Goal: Information Seeking & Learning: Learn about a topic

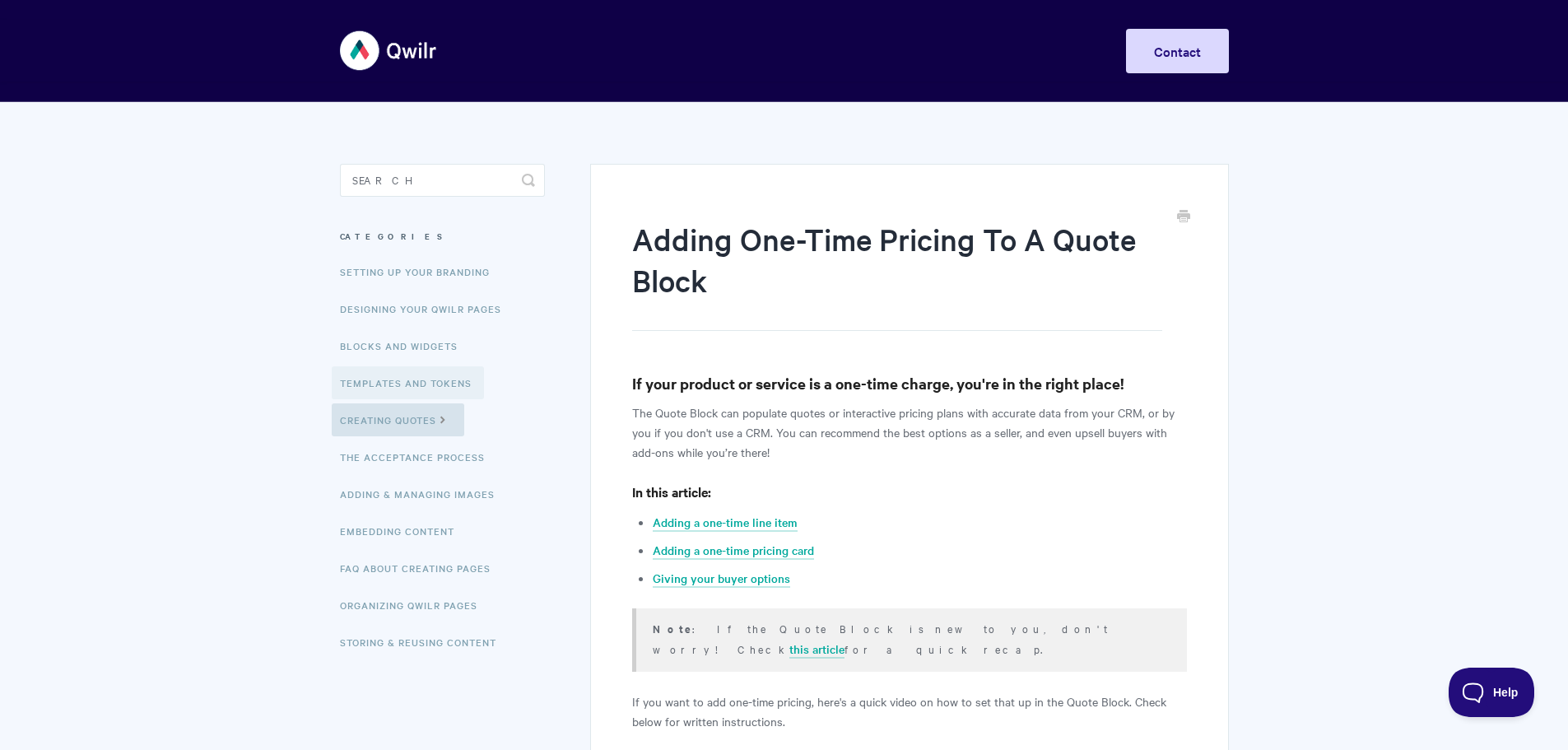
click at [407, 373] on link "Templates and Tokens" at bounding box center [407, 383] width 152 height 33
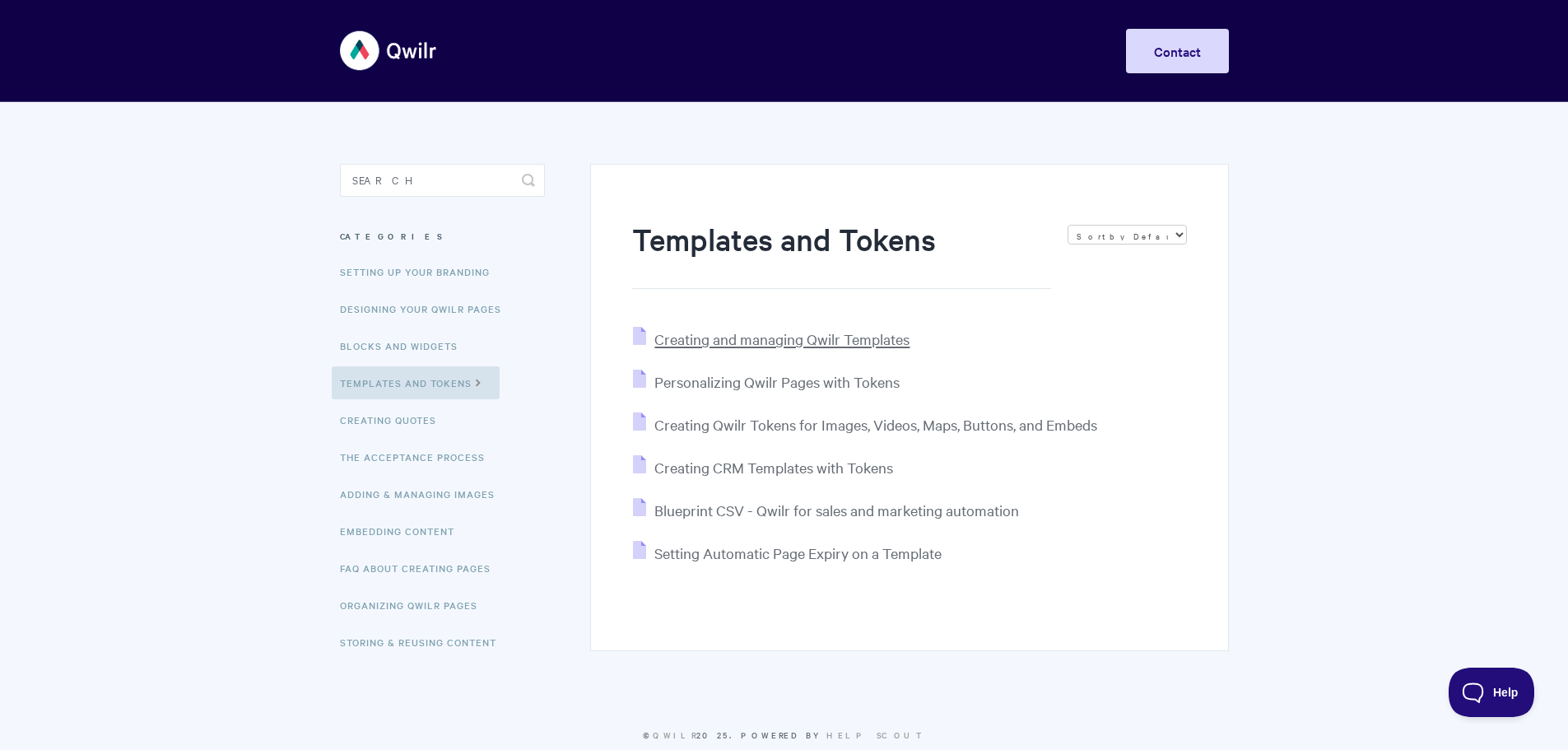
click at [746, 344] on span "Creating and managing Qwilr Templates" at bounding box center [781, 339] width 255 height 19
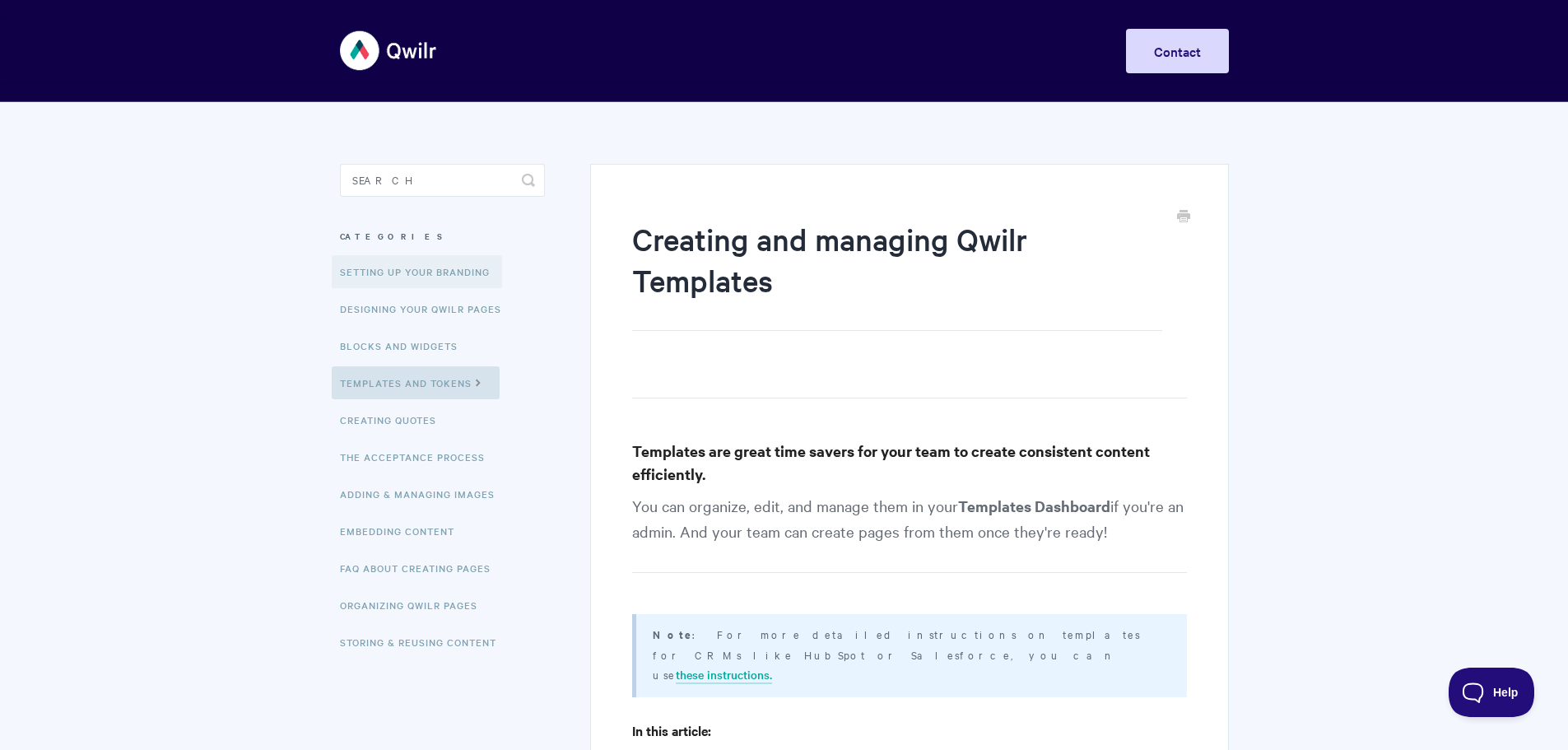
click at [357, 275] on link "Setting up your Branding" at bounding box center [417, 271] width 170 height 33
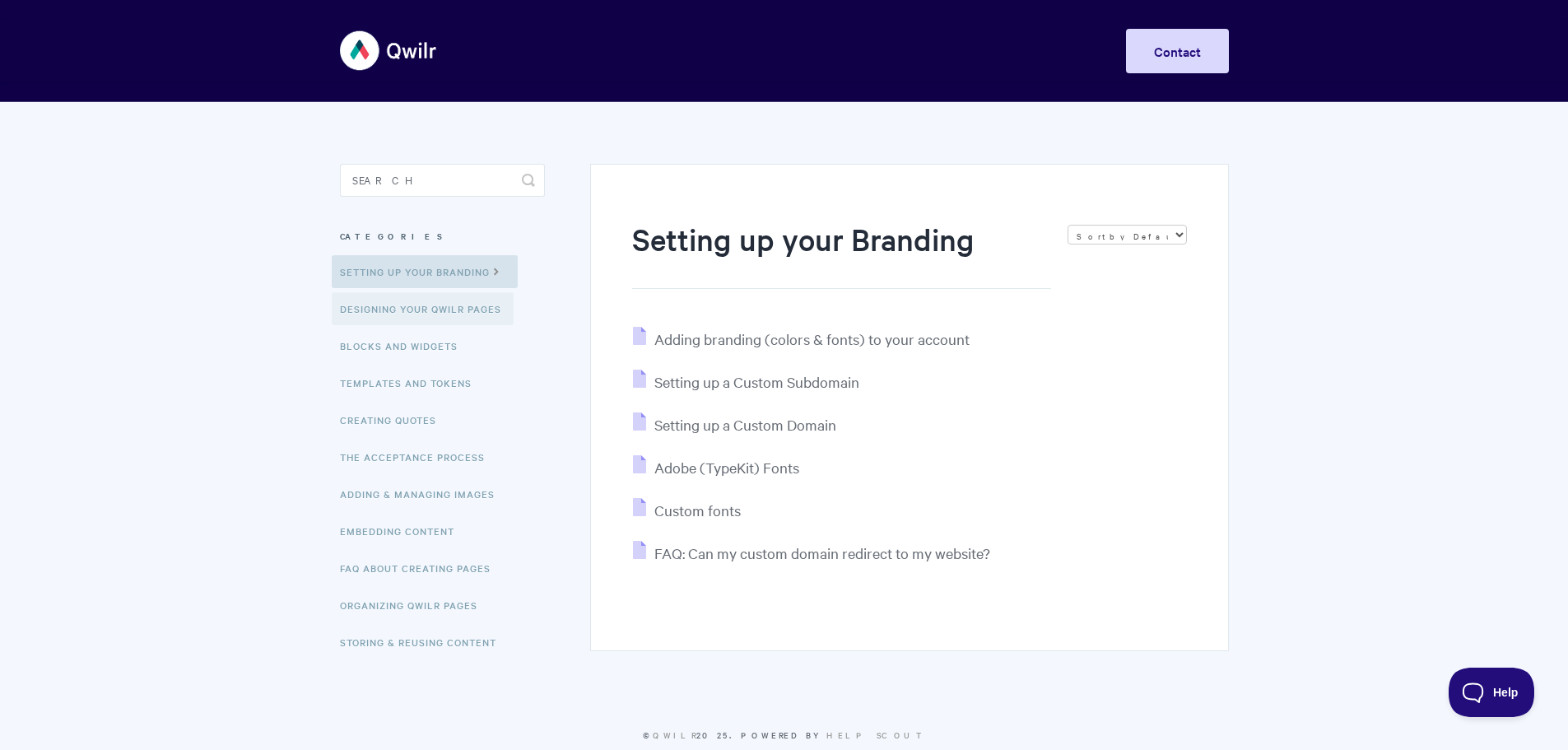
click at [396, 308] on link "Designing Your Qwilr Pages" at bounding box center [422, 309] width 182 height 33
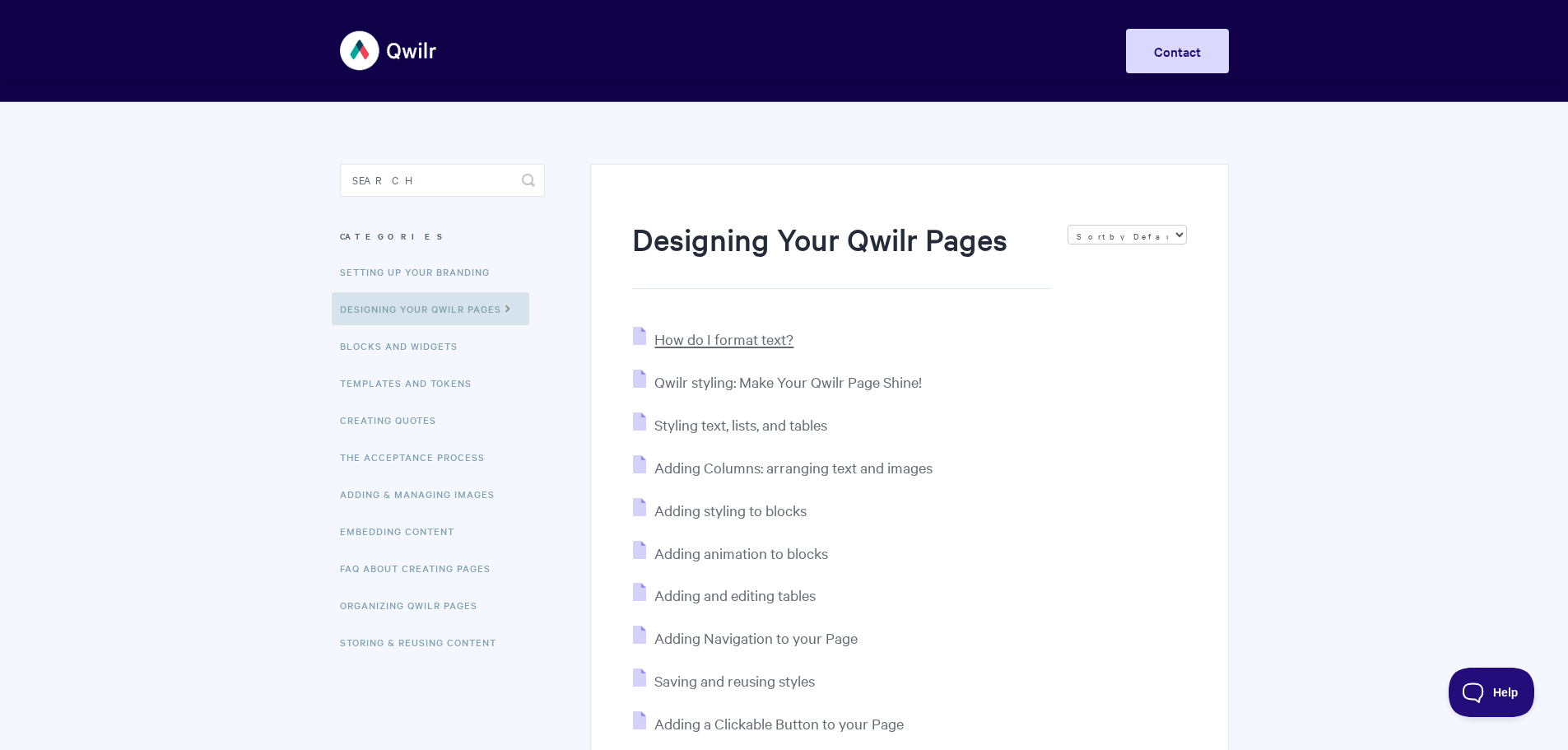
click at [746, 336] on span "How do I format text?" at bounding box center [724, 339] width 139 height 19
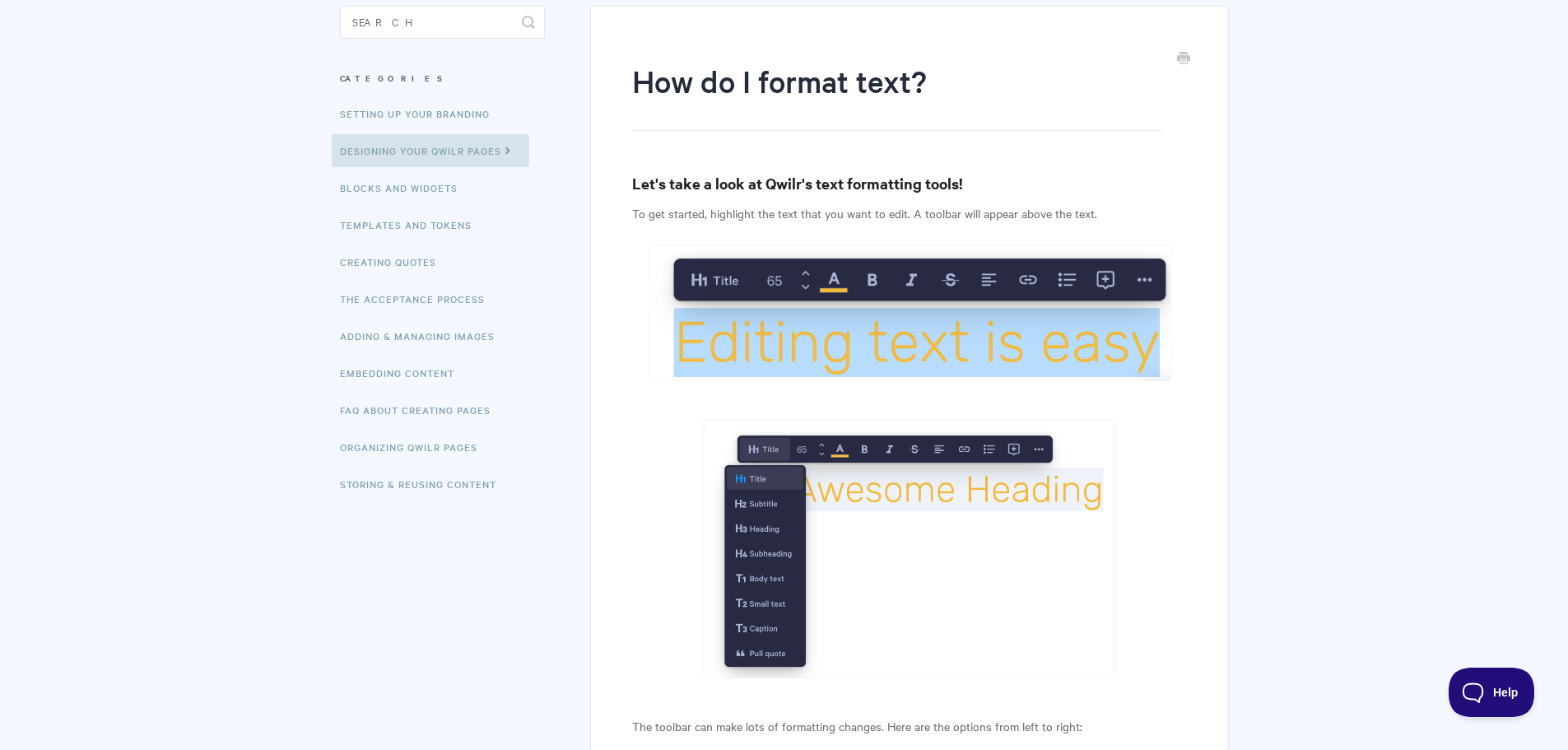
scroll to position [164, 0]
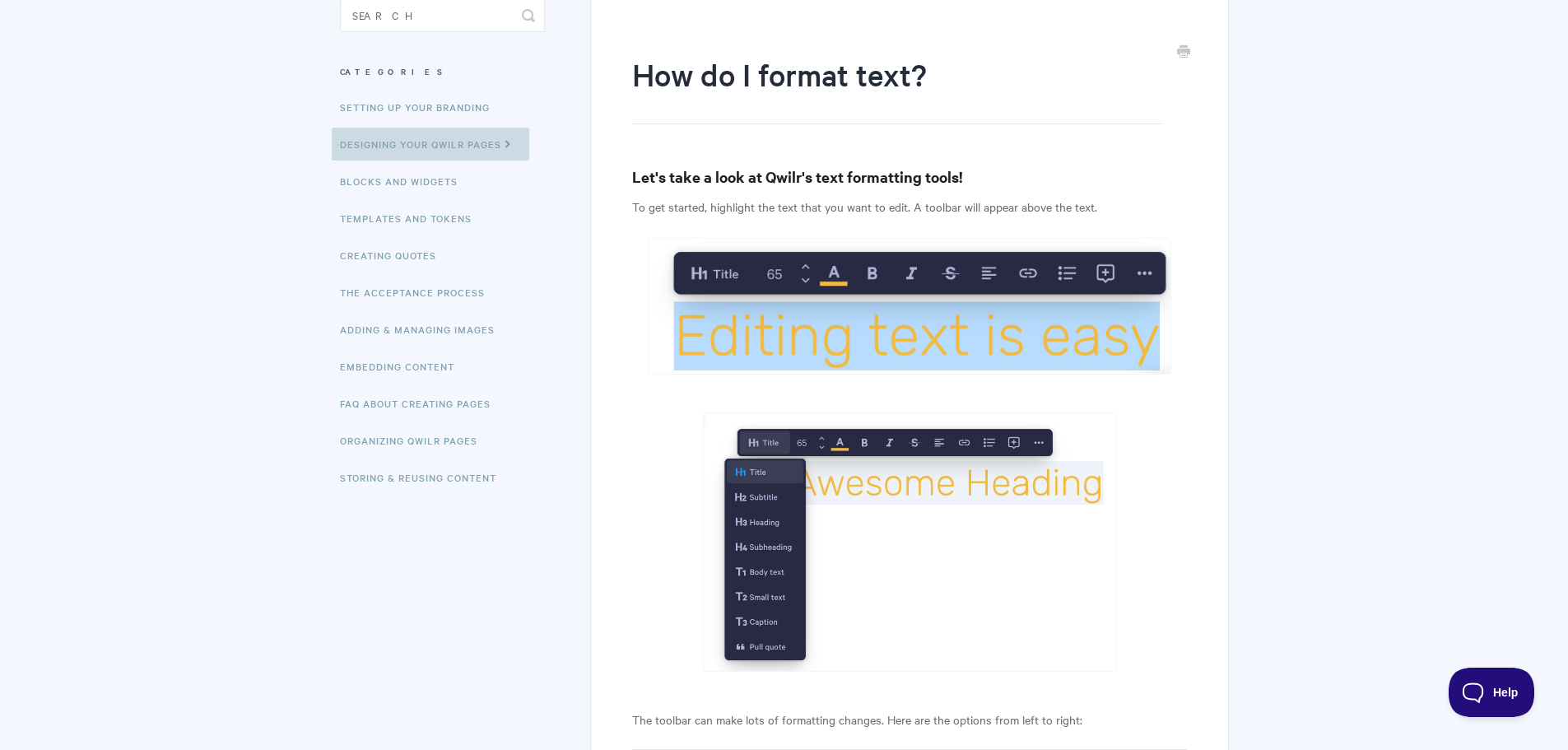
click at [402, 151] on link "Designing Your Qwilr Pages" at bounding box center [430, 144] width 197 height 33
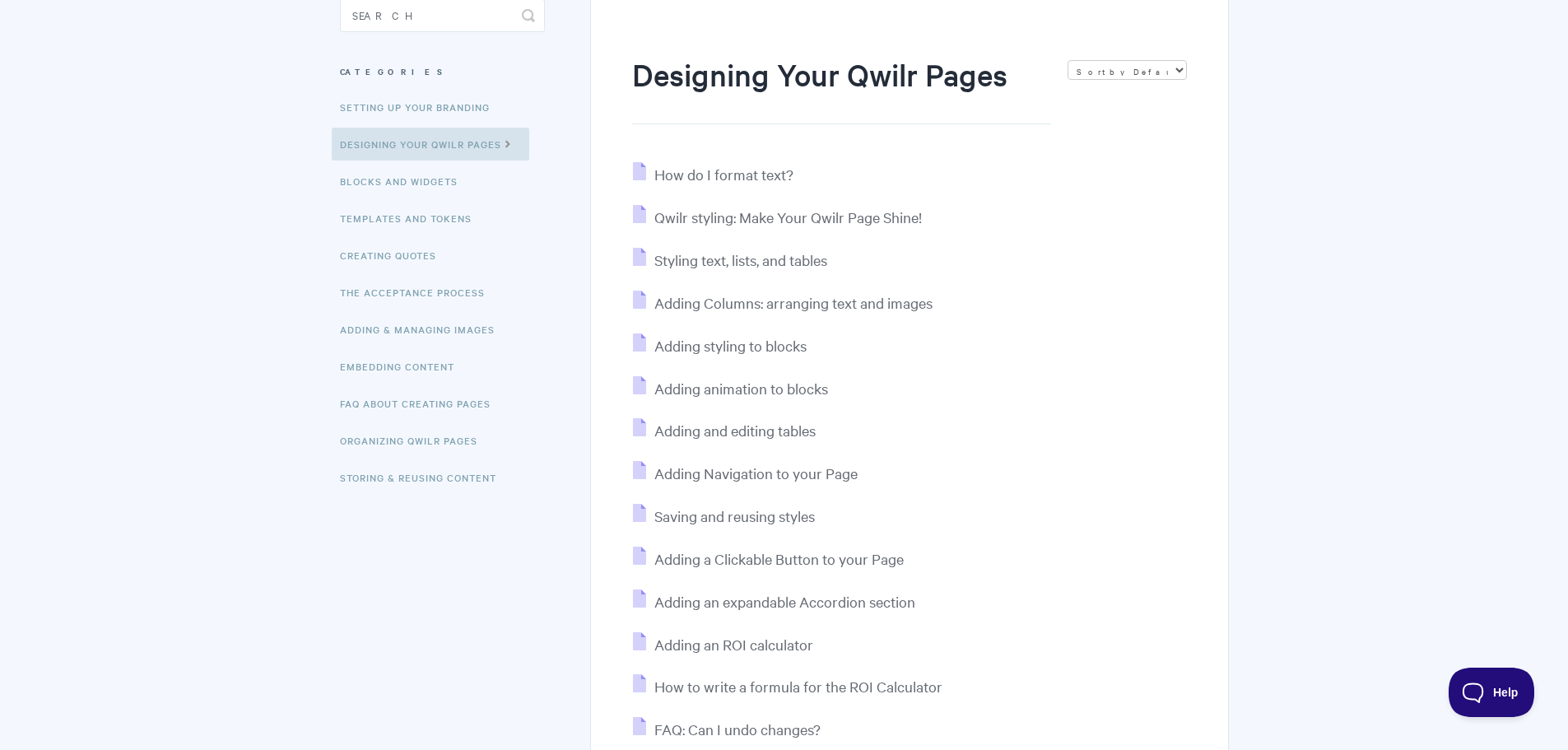
scroll to position [247, 0]
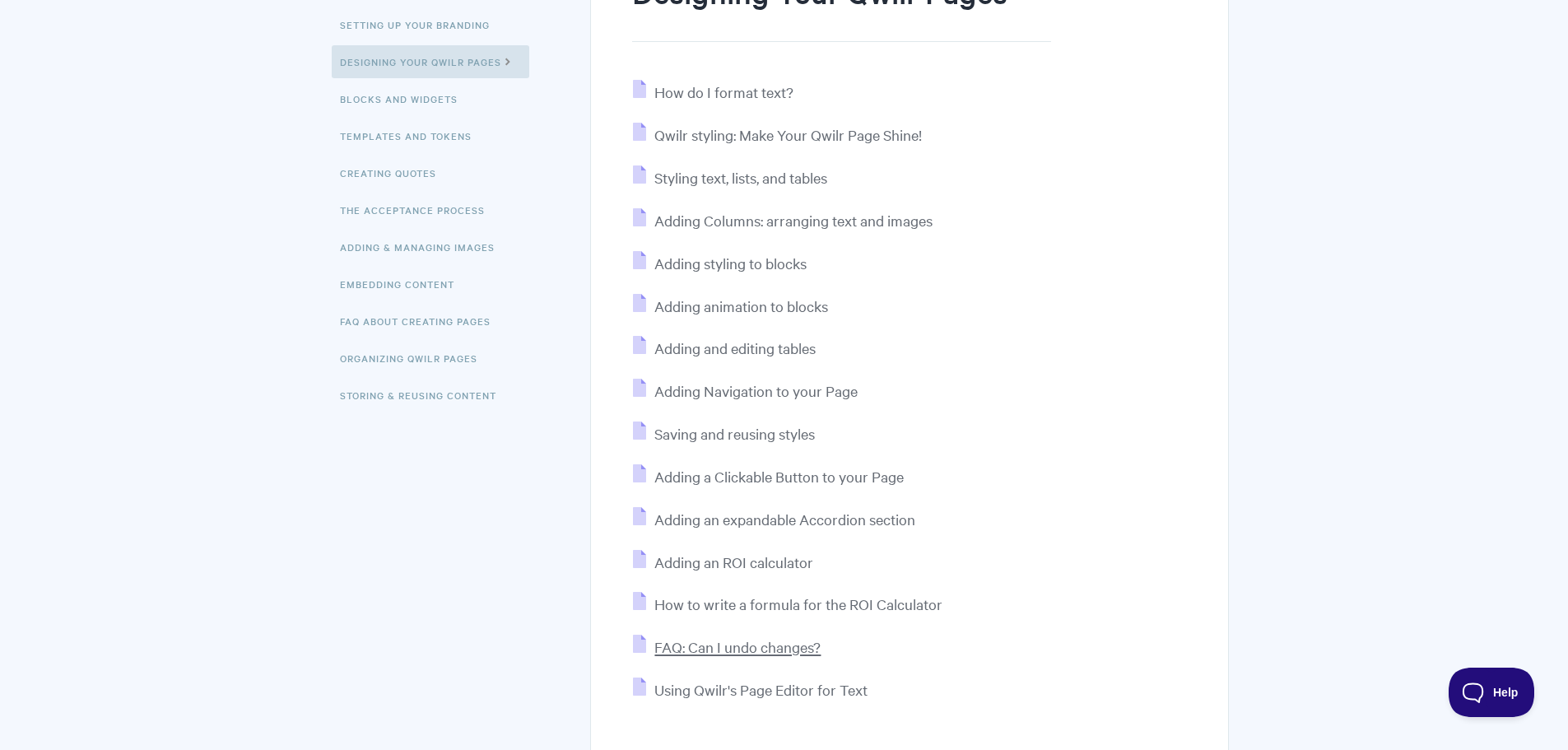
click at [773, 652] on span "FAQ: Can I undo changes?" at bounding box center [737, 647] width 166 height 19
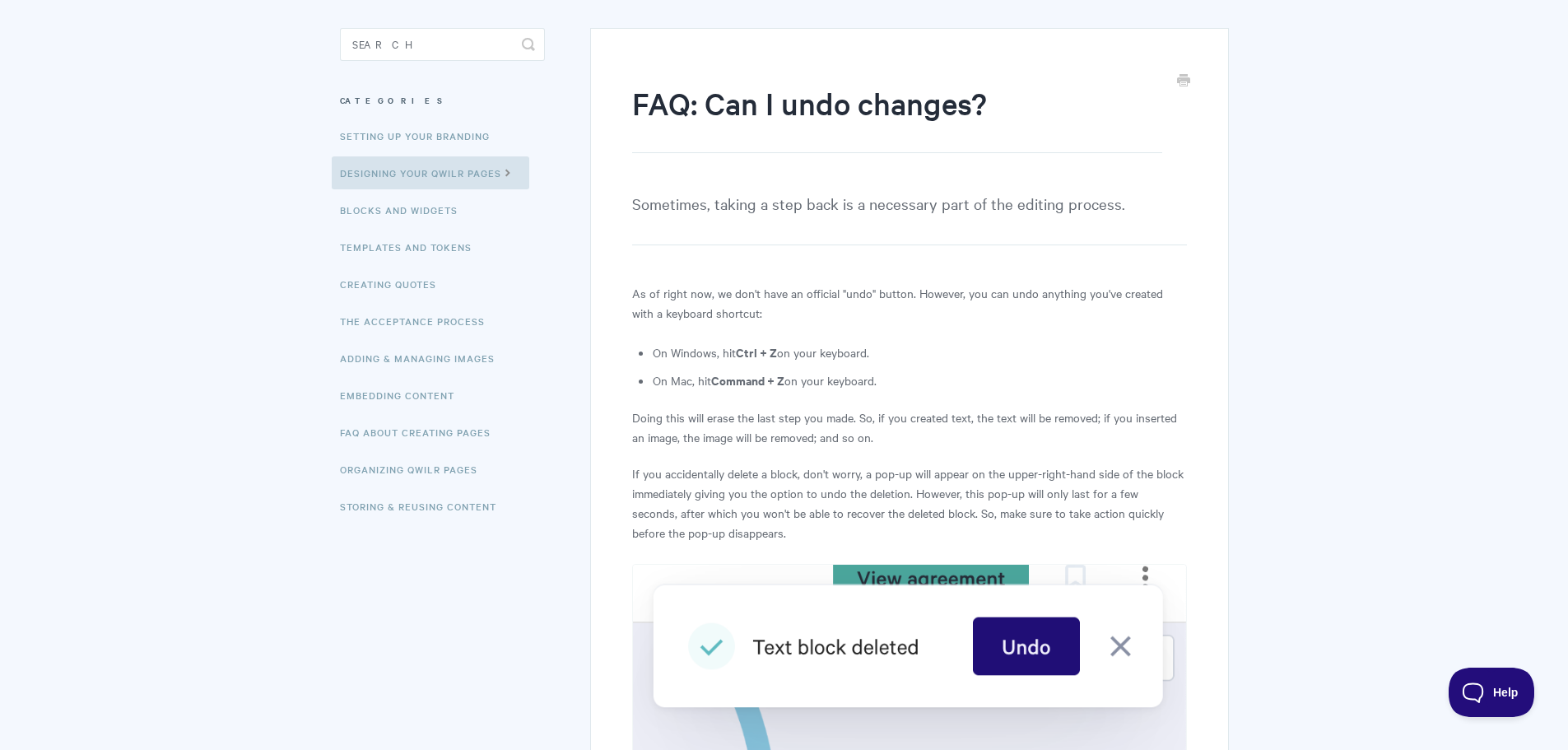
scroll to position [164, 0]
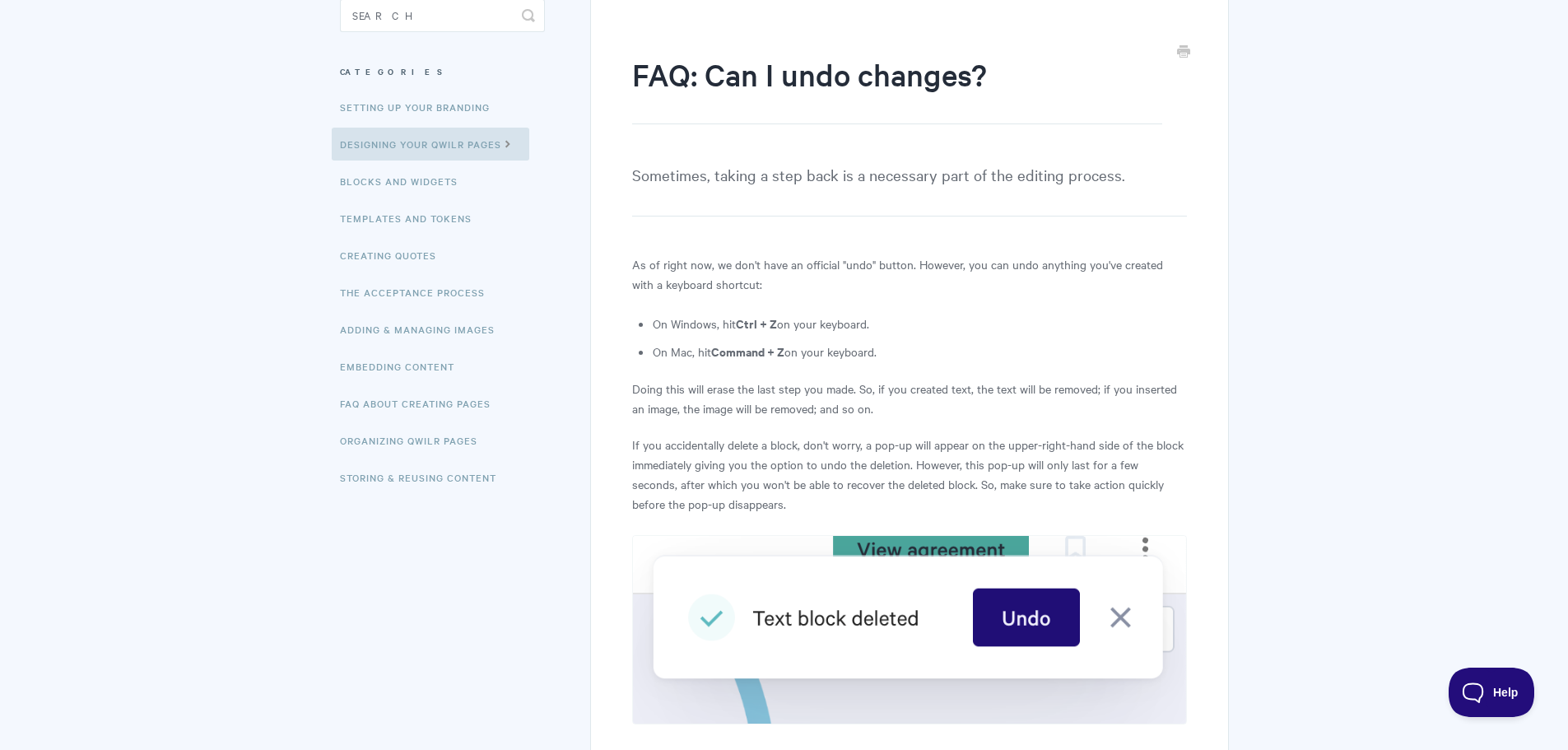
click at [1134, 624] on img at bounding box center [909, 630] width 554 height 190
click at [1118, 617] on img at bounding box center [909, 630] width 554 height 190
click at [1126, 622] on img at bounding box center [909, 630] width 554 height 190
click at [694, 612] on img at bounding box center [909, 630] width 554 height 190
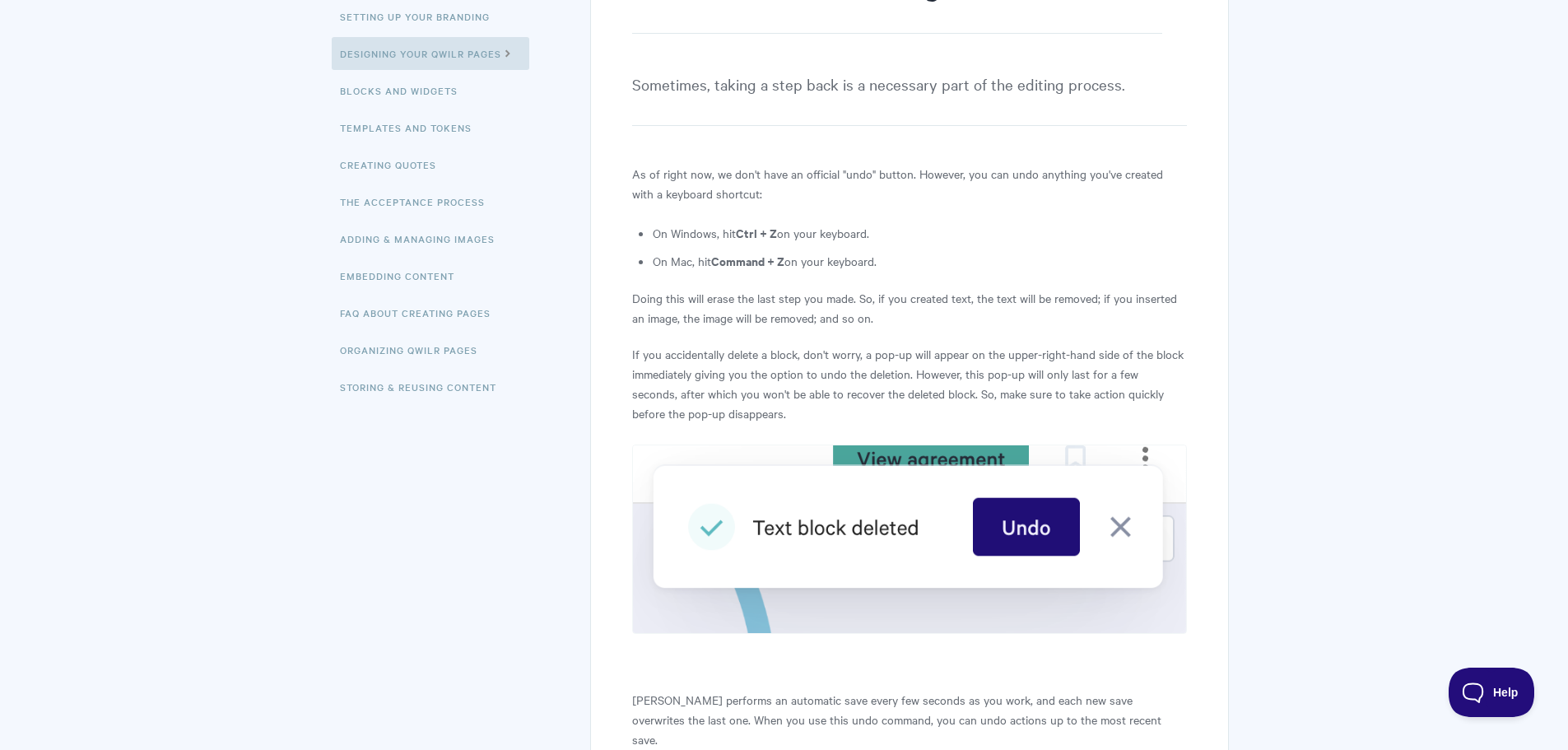
scroll to position [0, 0]
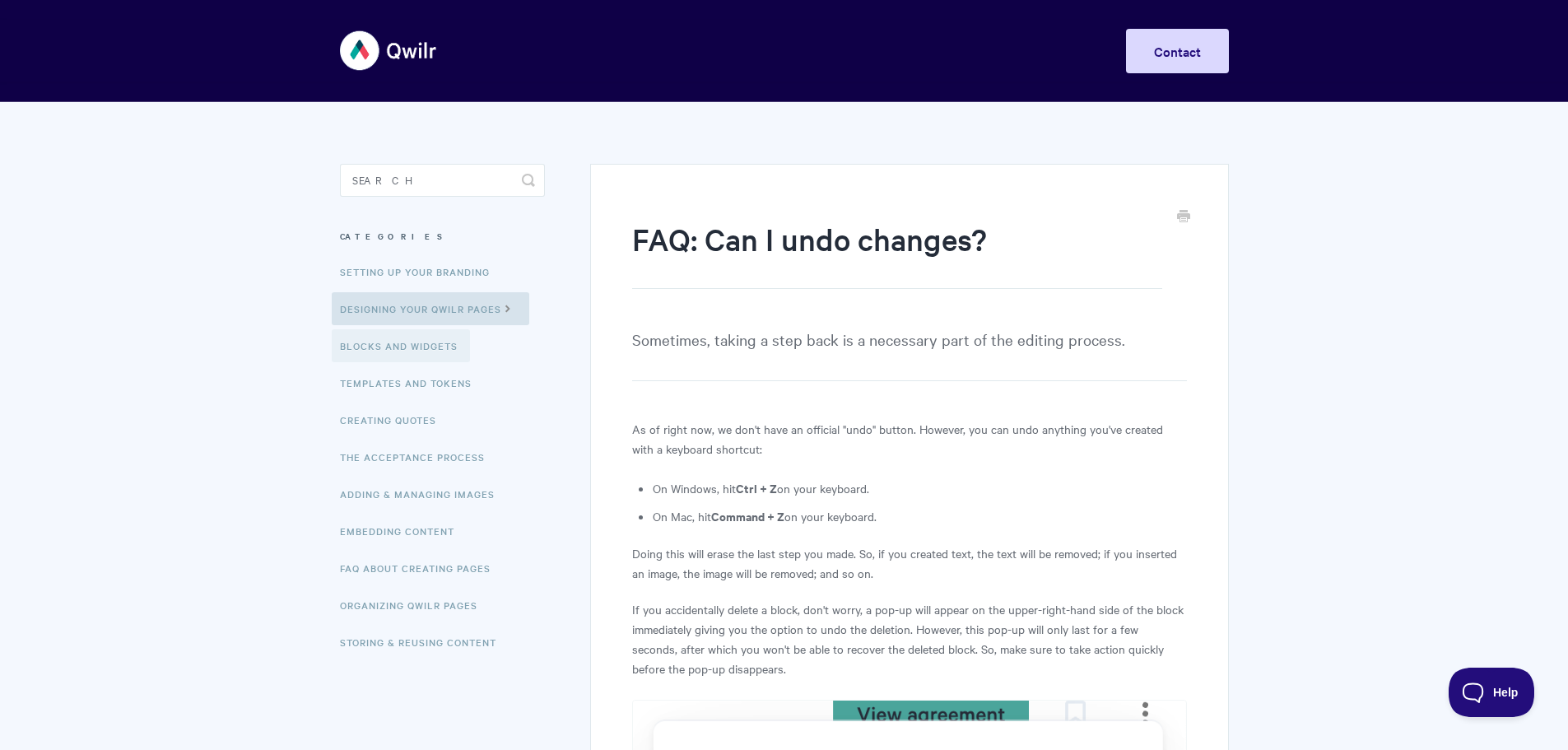
click at [387, 352] on link "Blocks and Widgets" at bounding box center [400, 346] width 138 height 33
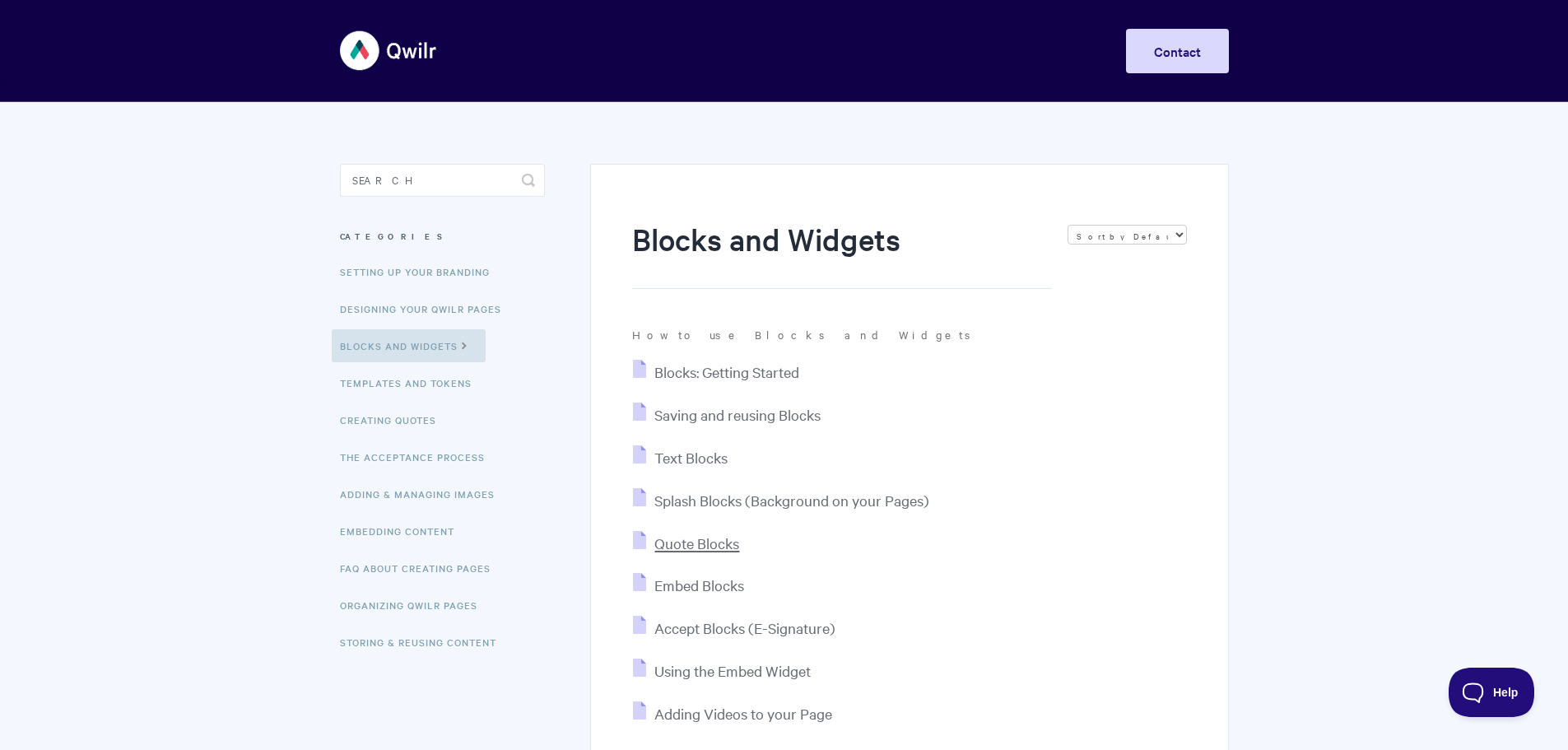
click at [724, 546] on span "Quote Blocks" at bounding box center [696, 543] width 84 height 19
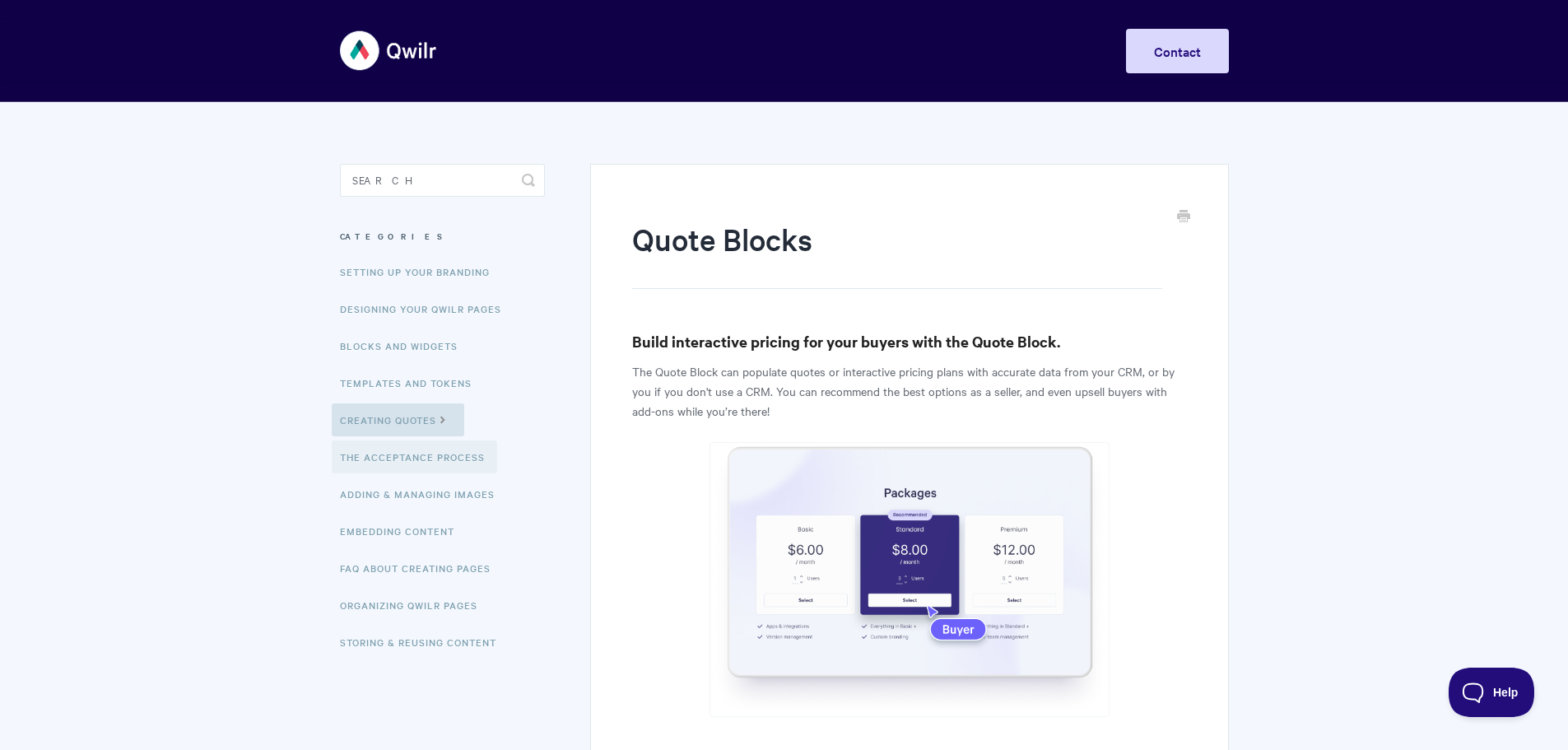
click at [366, 469] on link "The Acceptance Process" at bounding box center [414, 457] width 165 height 33
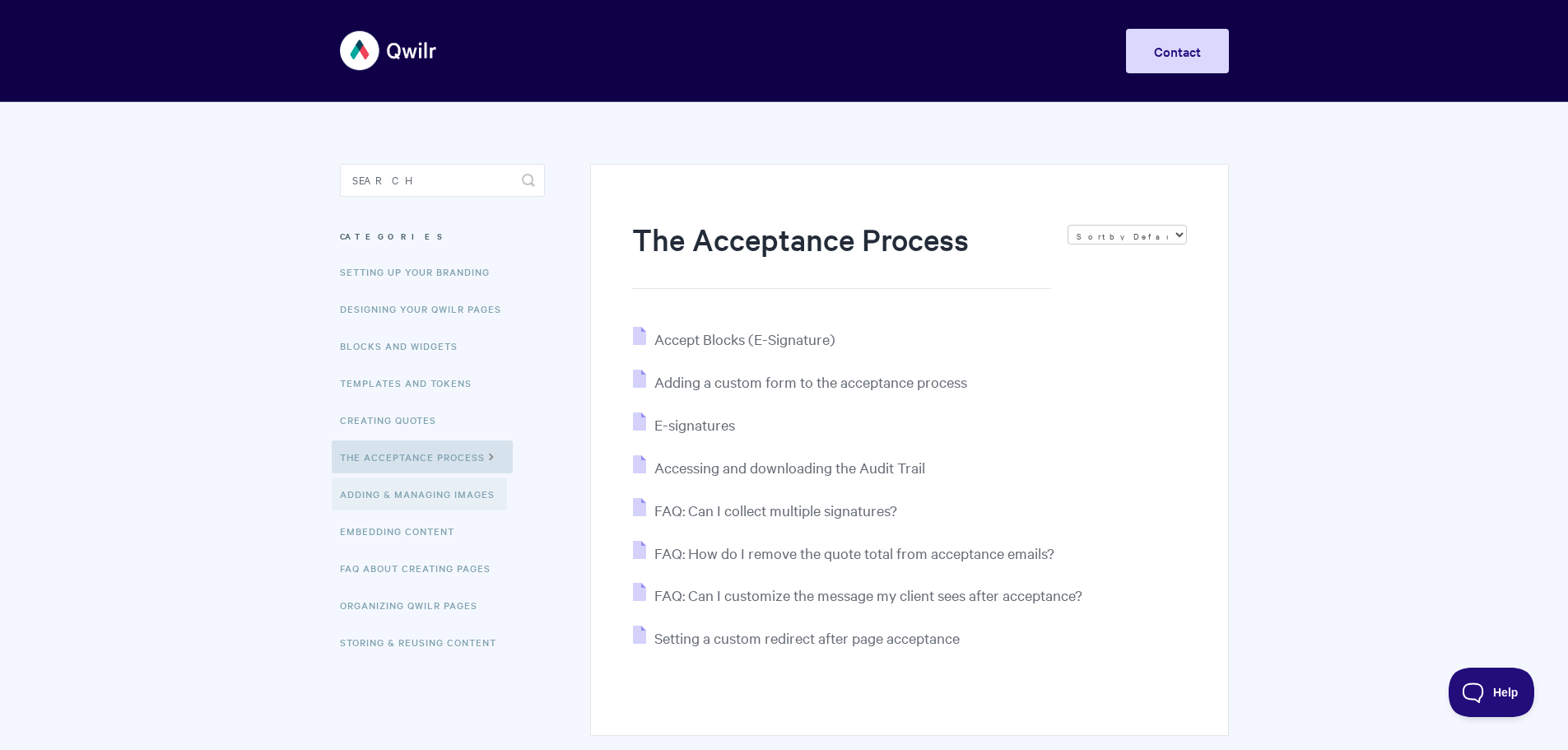
click at [361, 492] on link "Adding & Managing Images" at bounding box center [419, 494] width 176 height 33
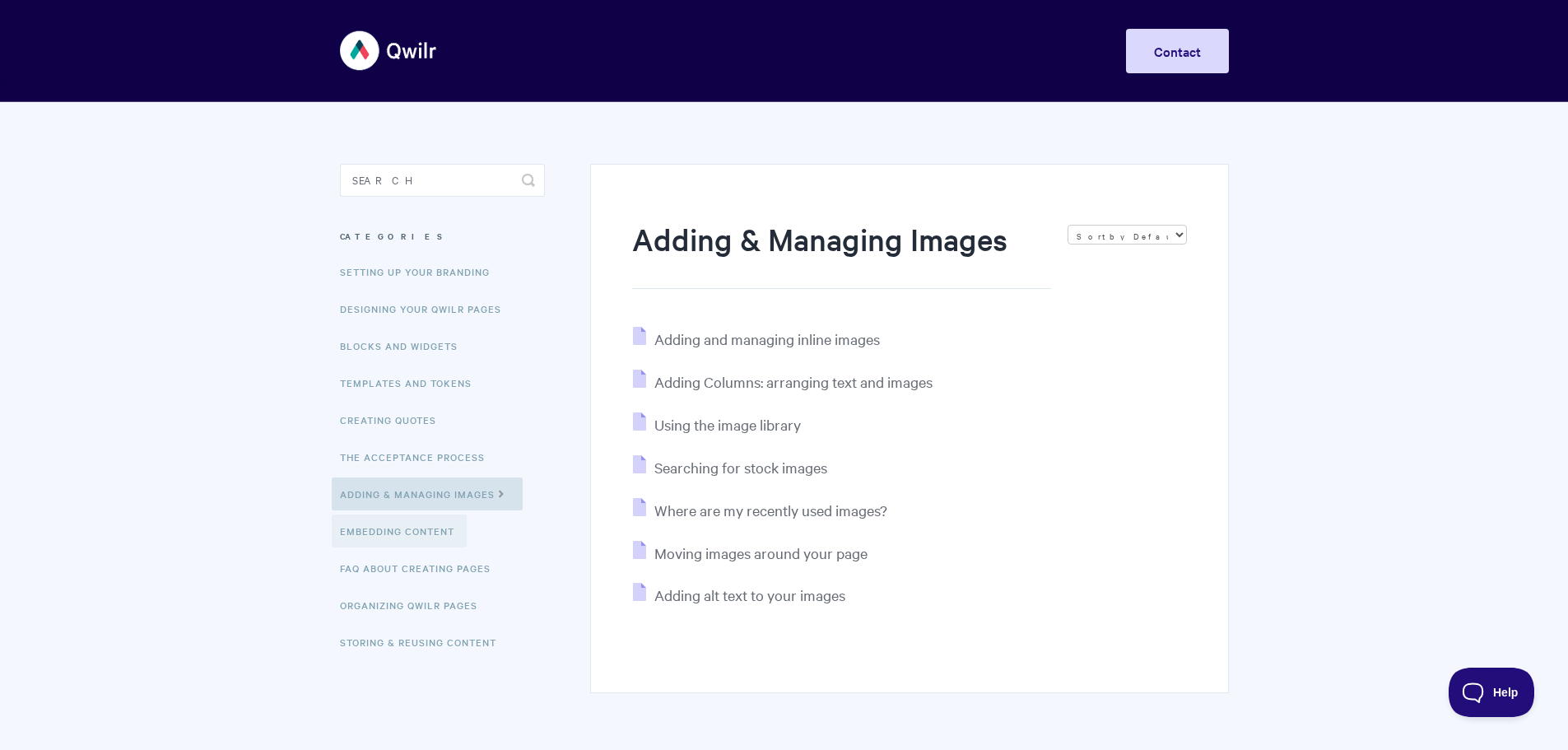
click at [404, 530] on link "Embedding Content" at bounding box center [398, 532] width 135 height 33
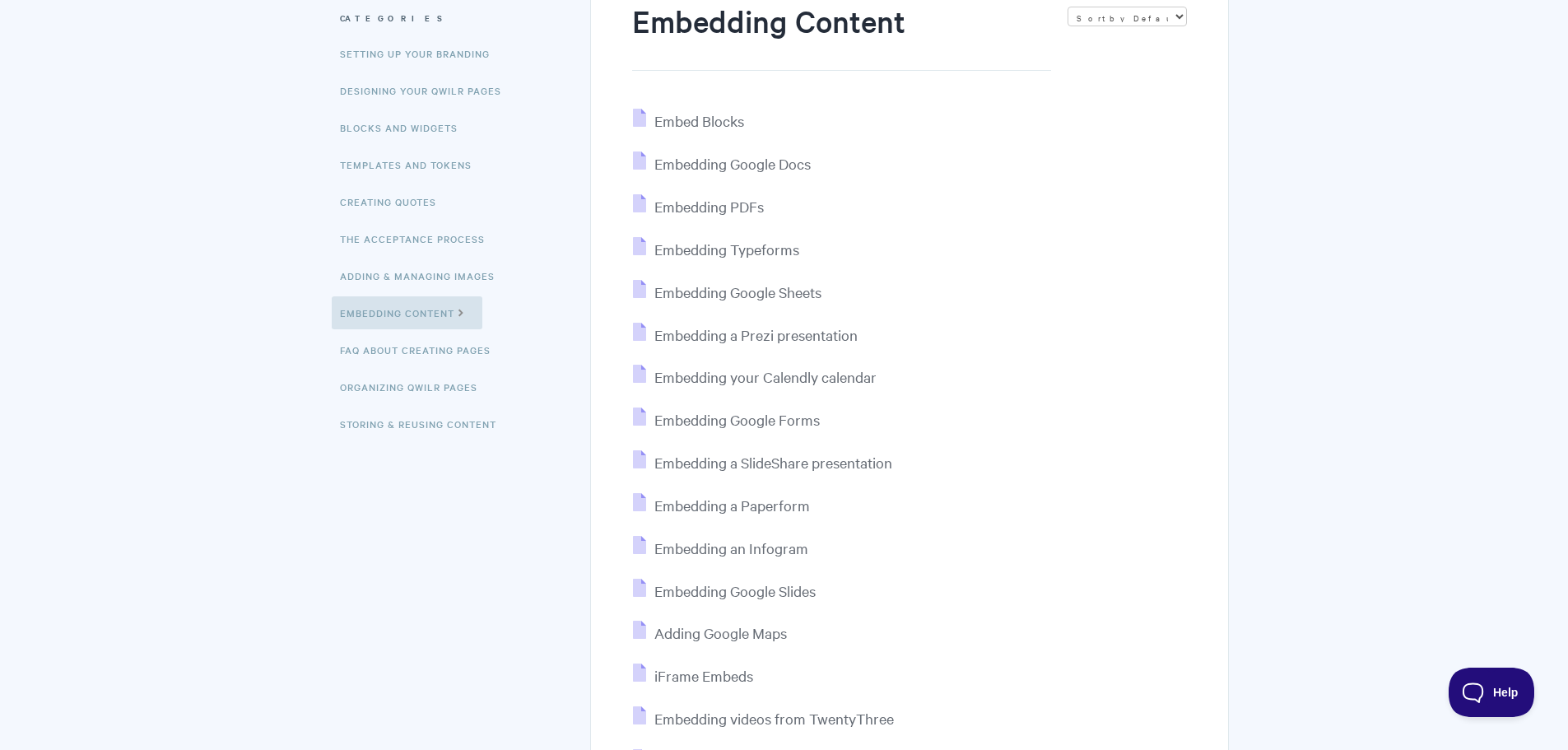
scroll to position [247, 0]
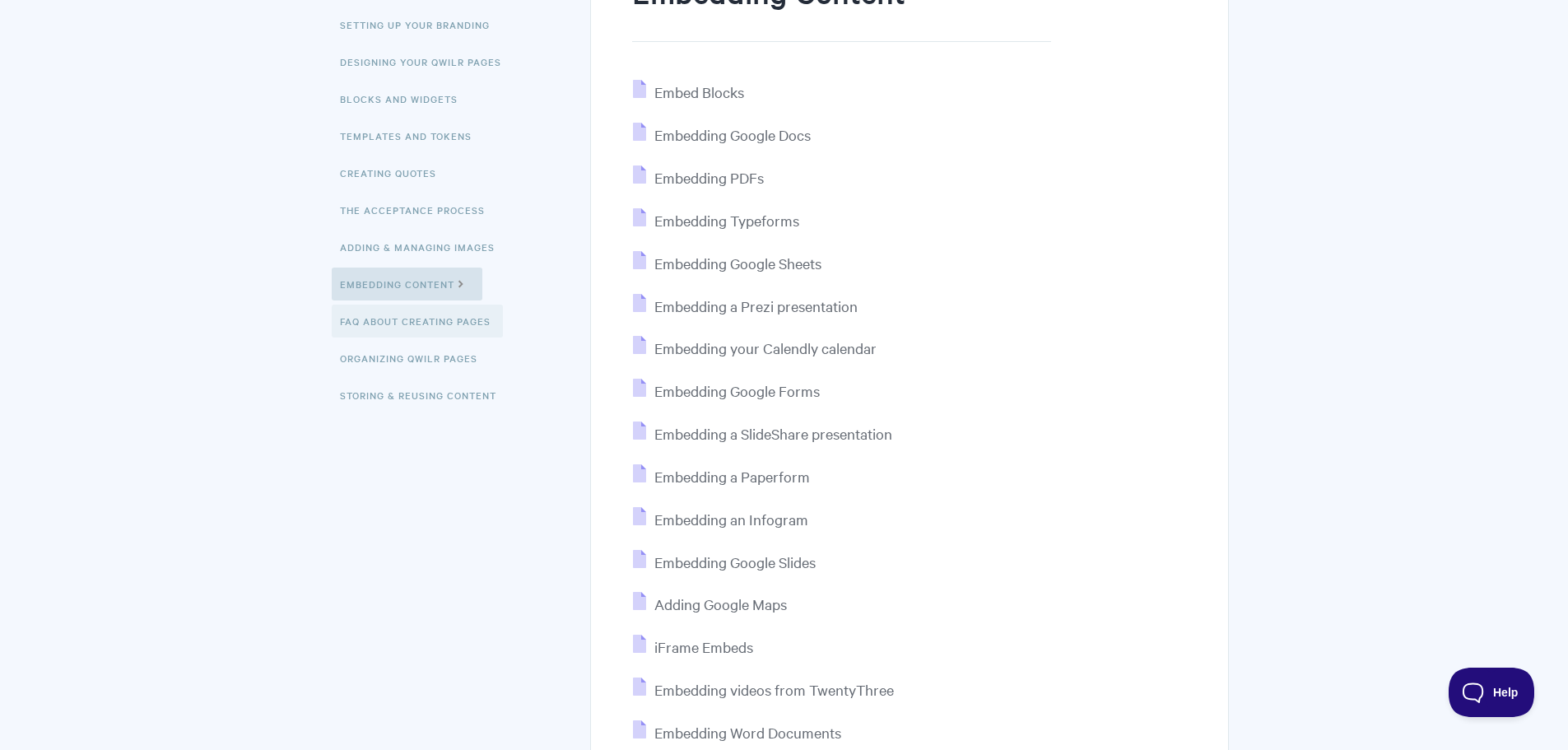
click at [415, 324] on link "FAQ About Creating Pages" at bounding box center [417, 321] width 171 height 33
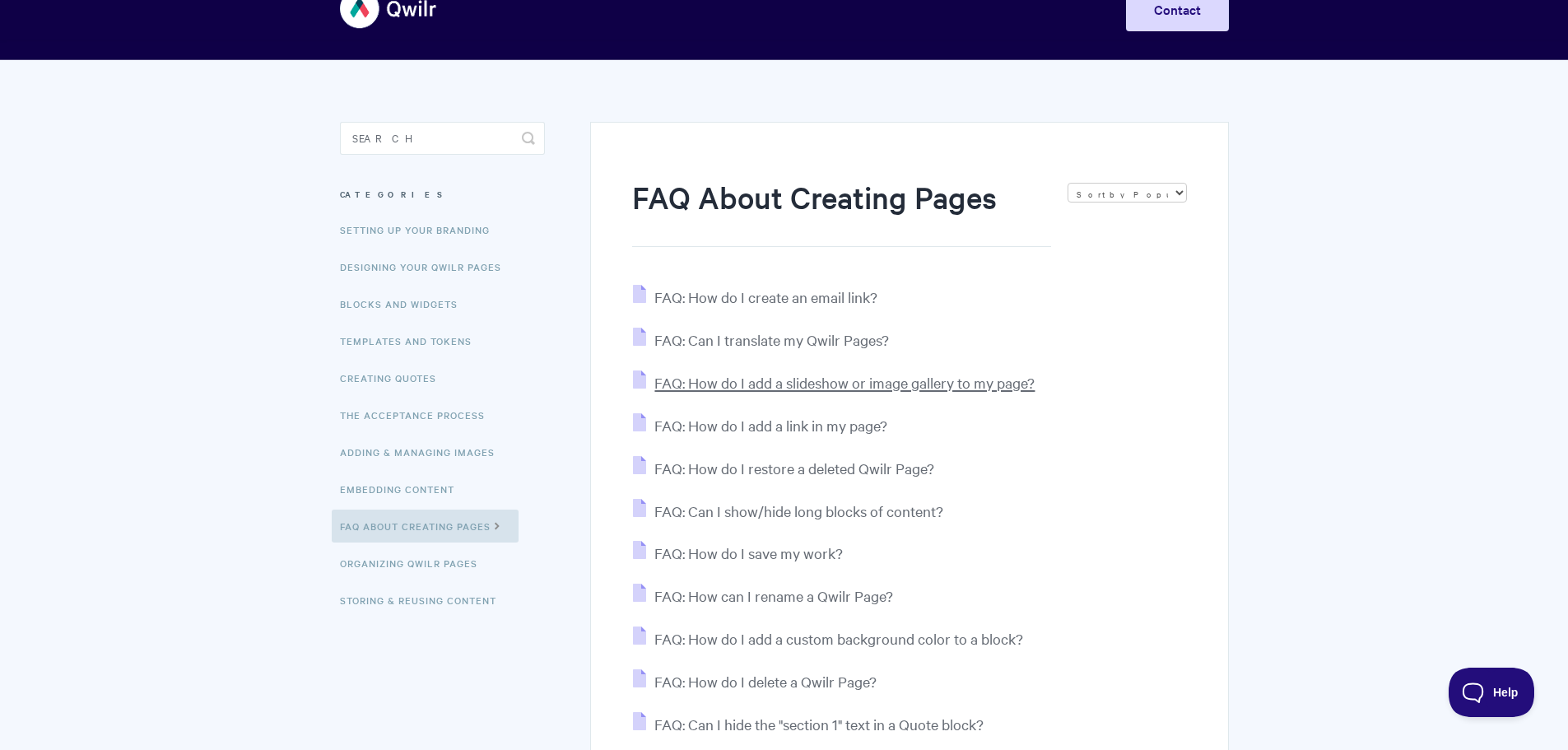
scroll to position [83, 0]
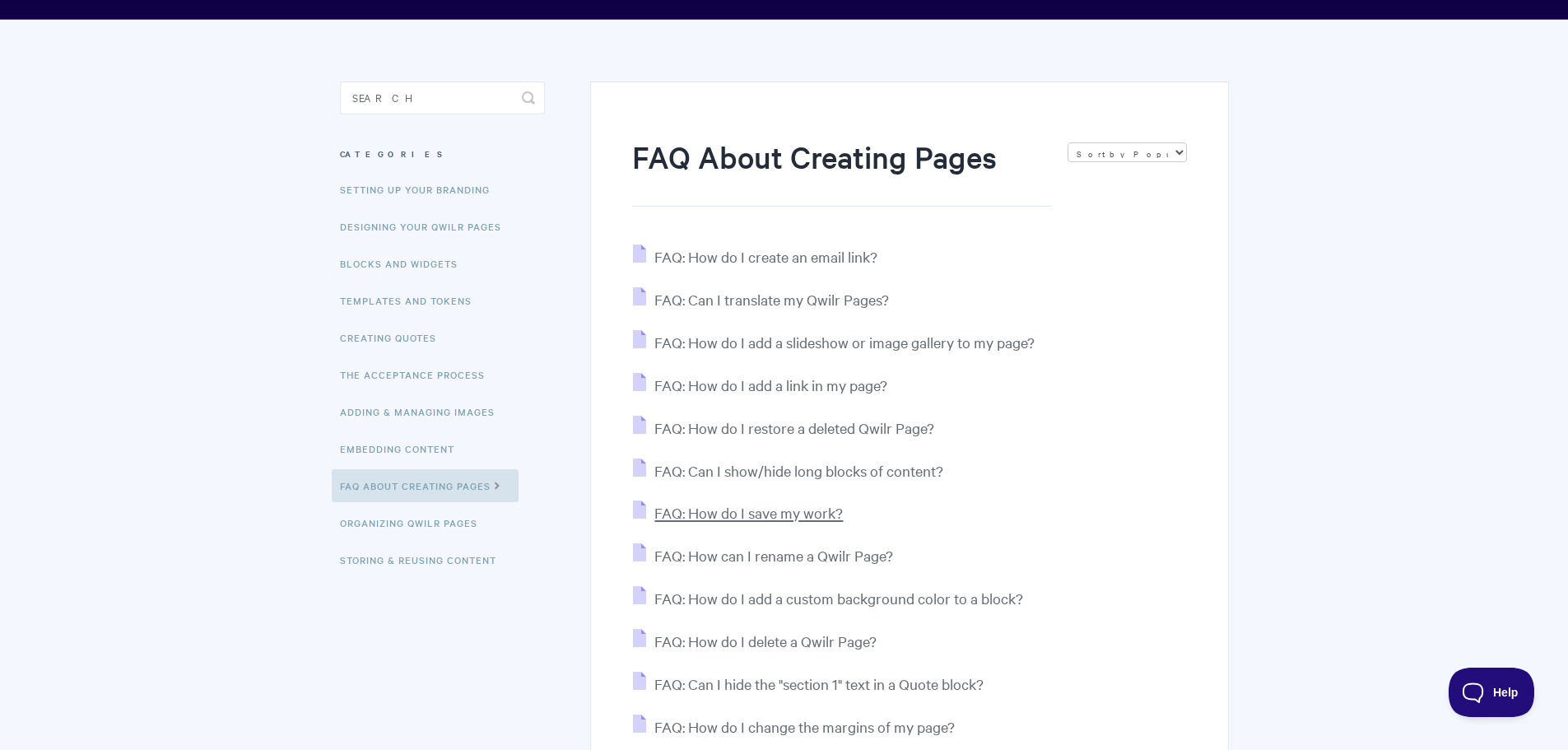
click at [789, 509] on span "FAQ: How do I save my work?" at bounding box center [748, 512] width 189 height 19
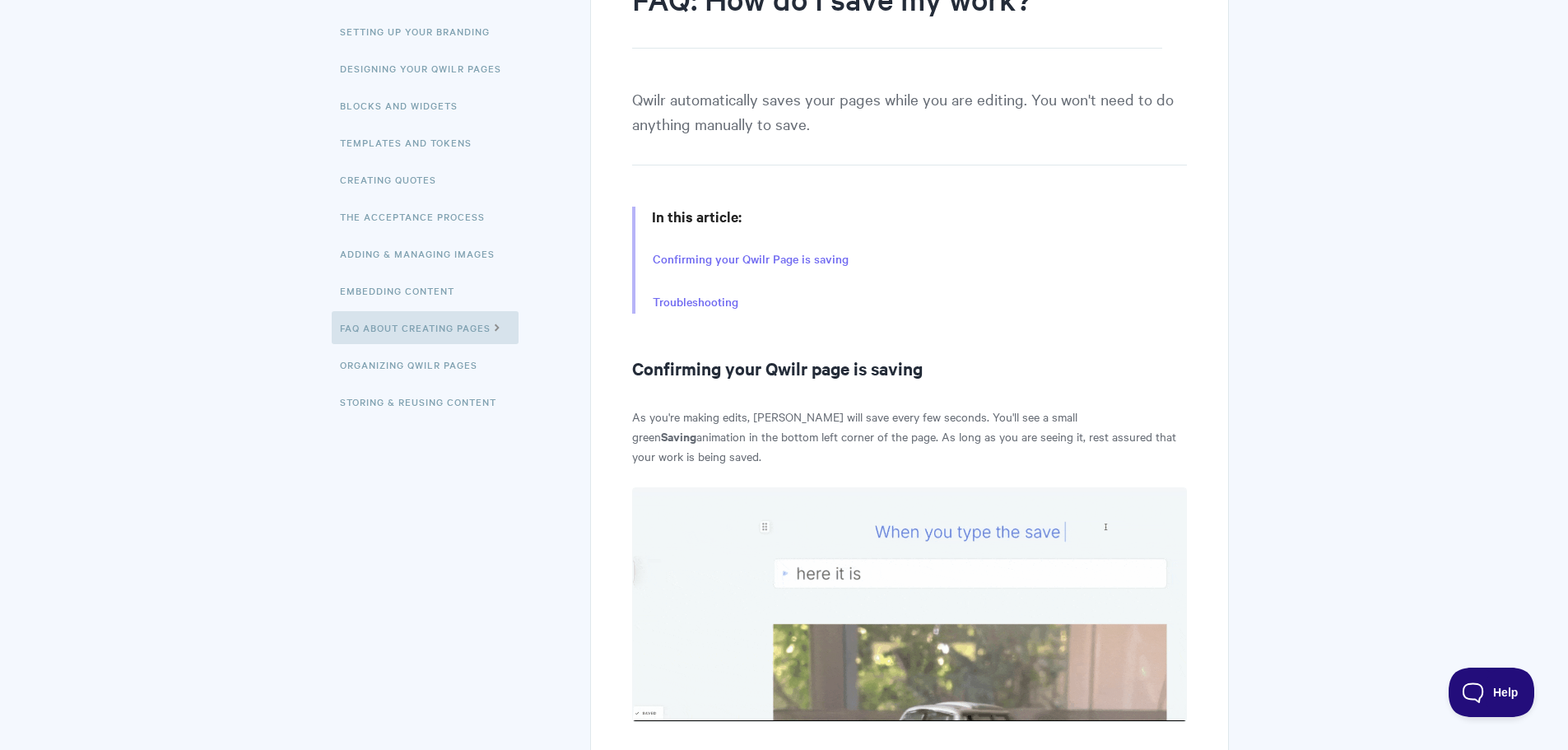
scroll to position [247, 0]
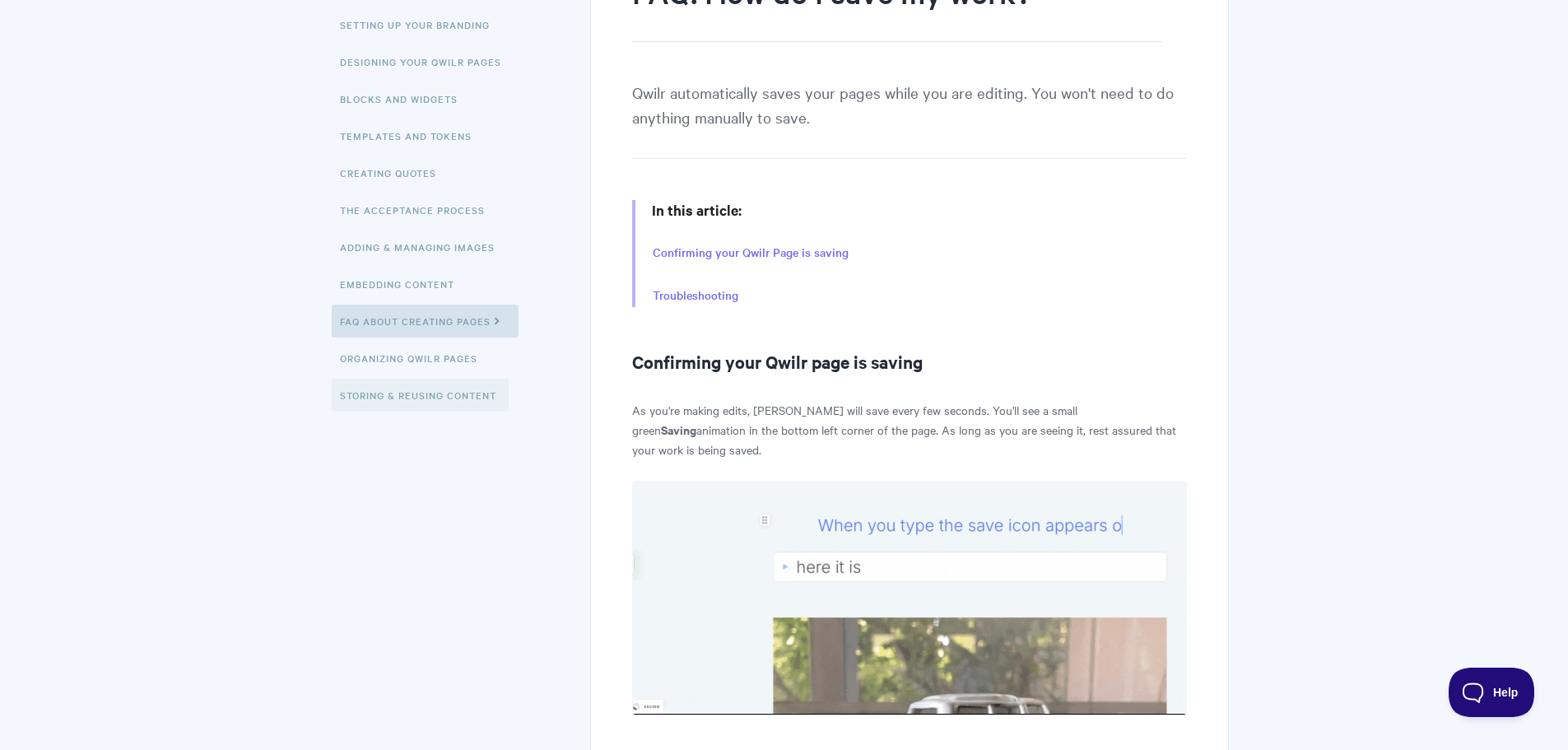
click at [402, 399] on link "Storing & Reusing Content" at bounding box center [419, 395] width 177 height 33
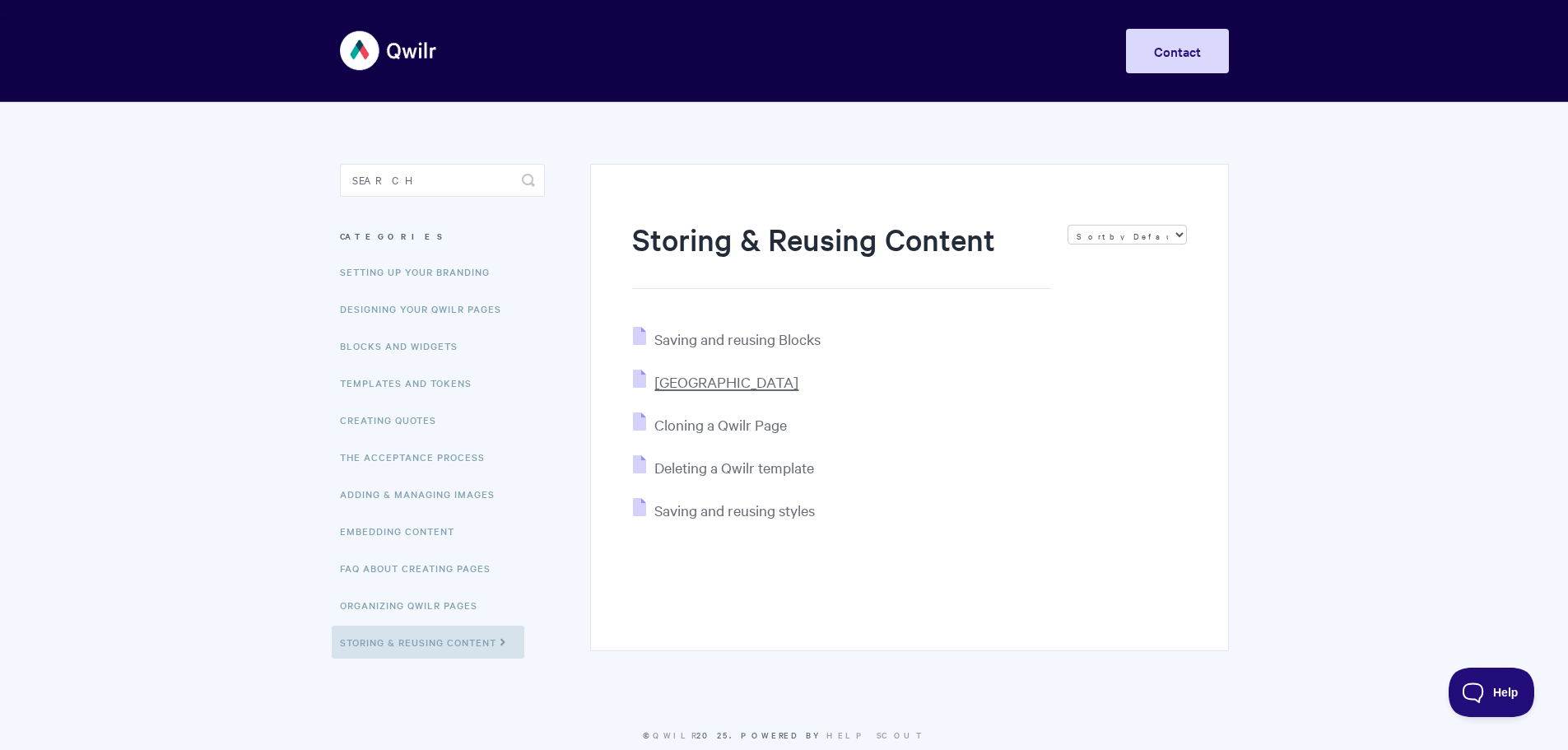
click at [696, 392] on span "Saved Block Library" at bounding box center [726, 382] width 144 height 19
